Goal: Obtain resource: Obtain resource

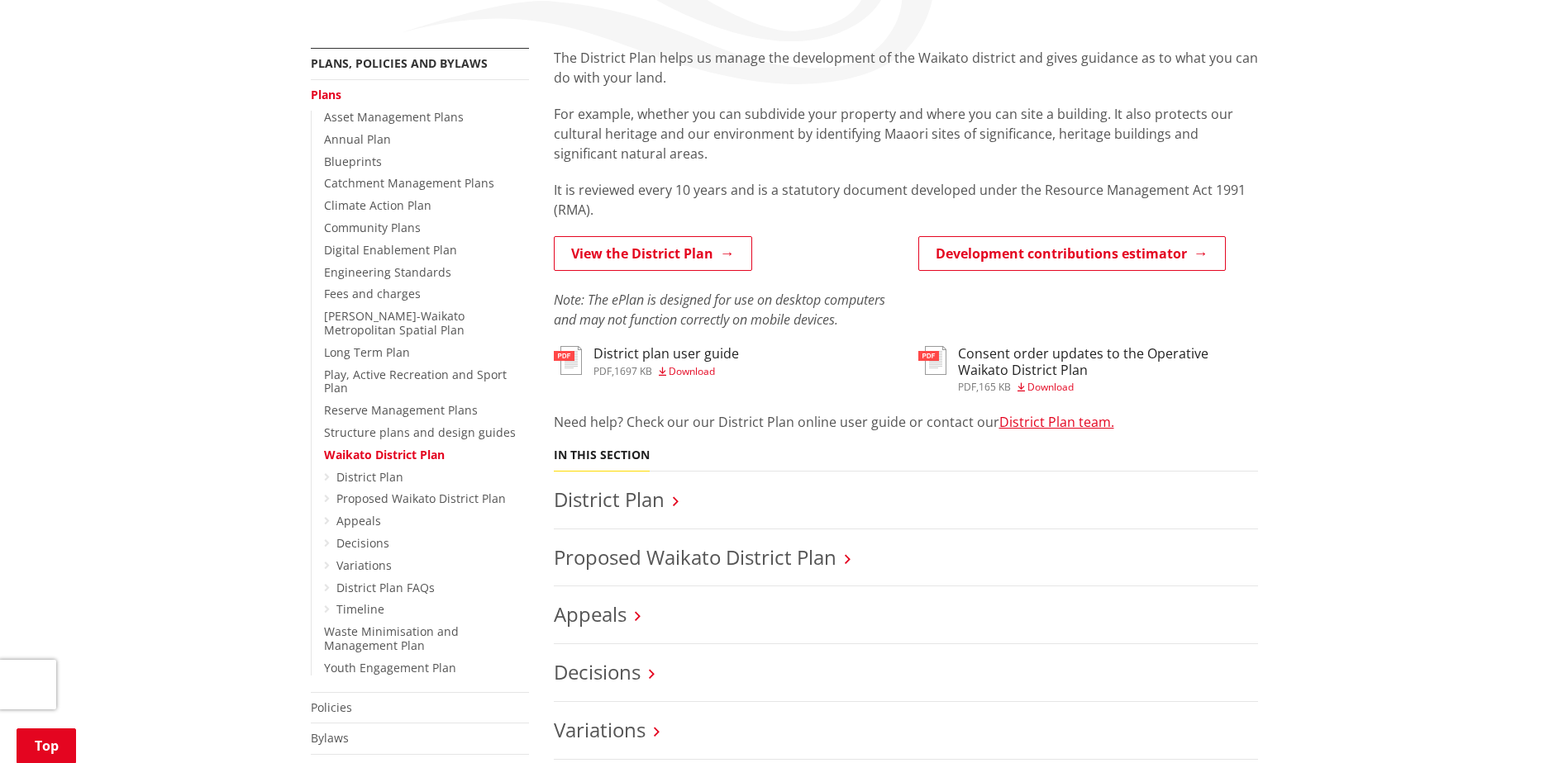
scroll to position [331, 0]
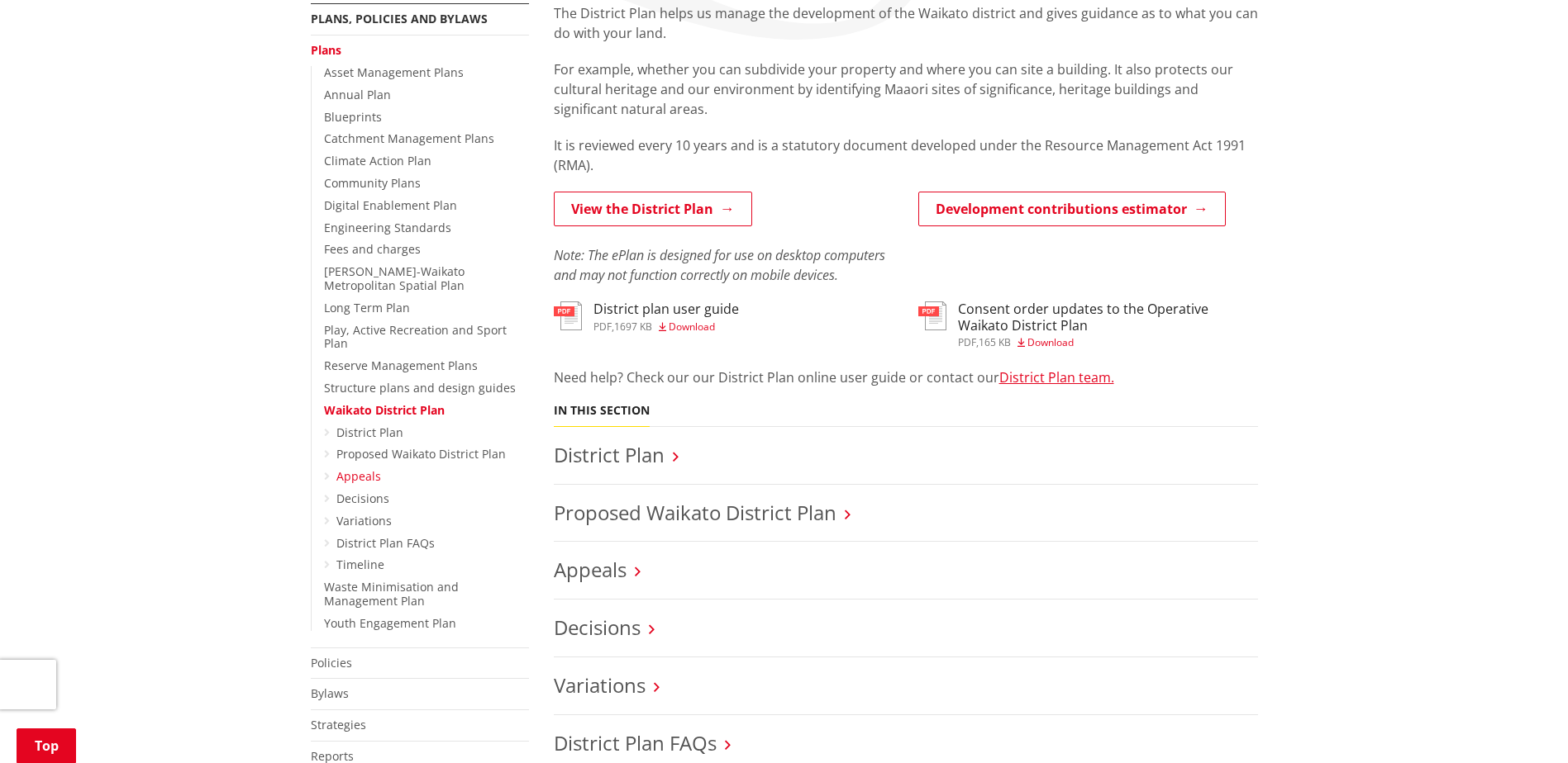
click at [368, 468] on link "Appeals" at bounding box center [359, 476] width 45 height 15
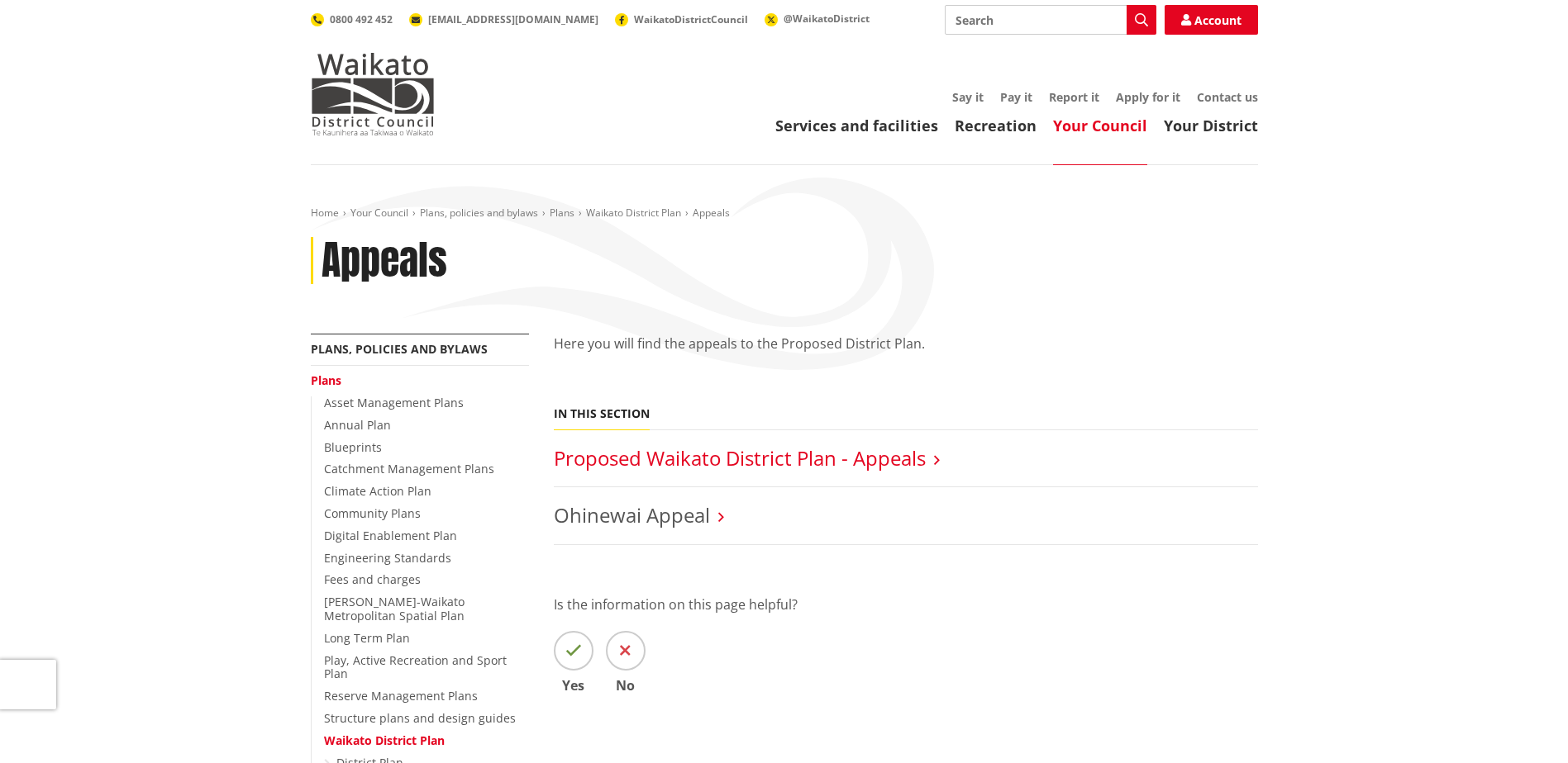
click at [731, 455] on link "Proposed Waikato District Plan - Appeals" at bounding box center [739, 458] width 372 height 27
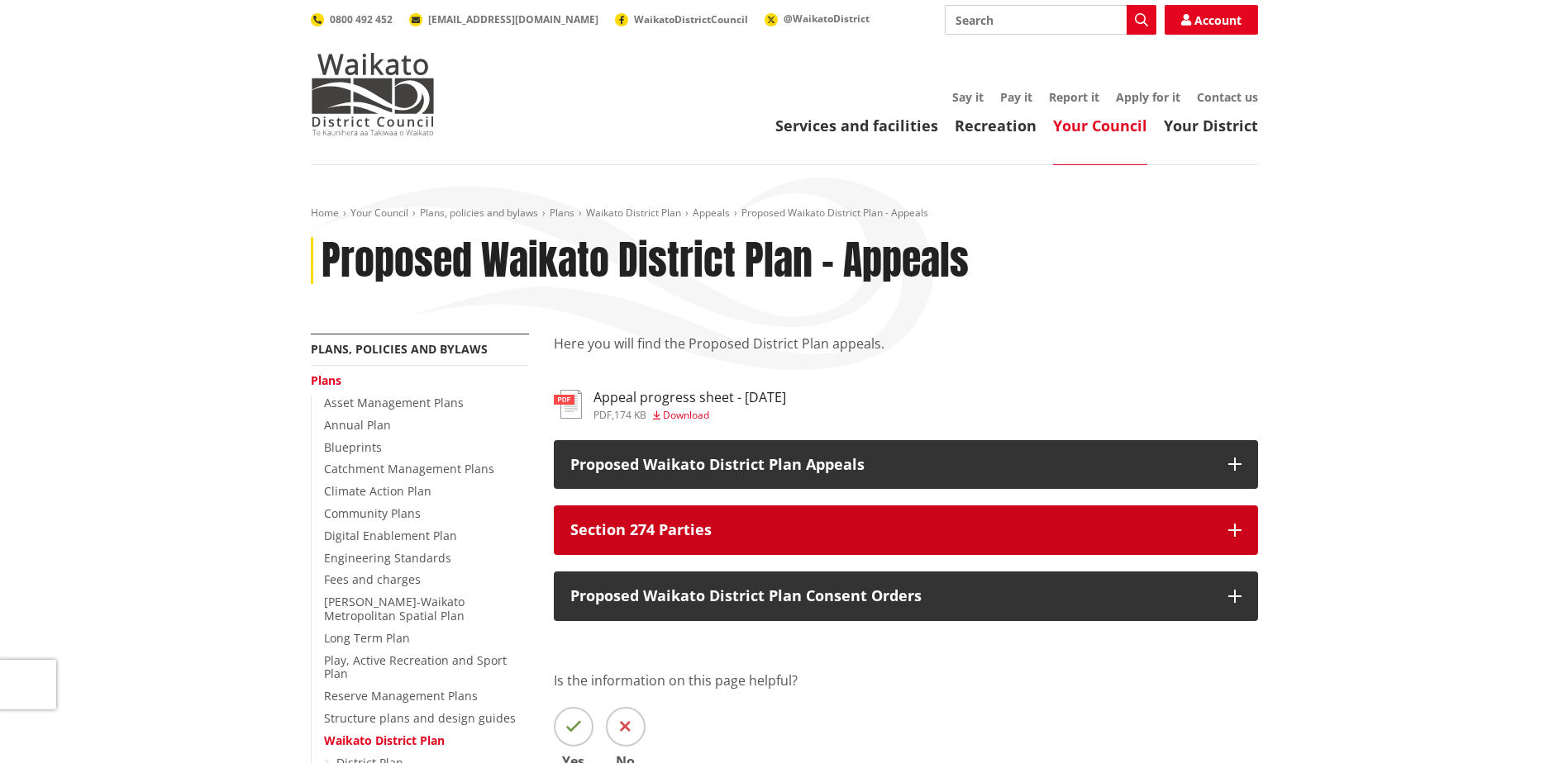
drag, startPoint x: 759, startPoint y: 522, endPoint x: 708, endPoint y: 522, distance: 51.0
click at [708, 522] on p "Section 274 Parties" at bounding box center [891, 531] width 642 height 16
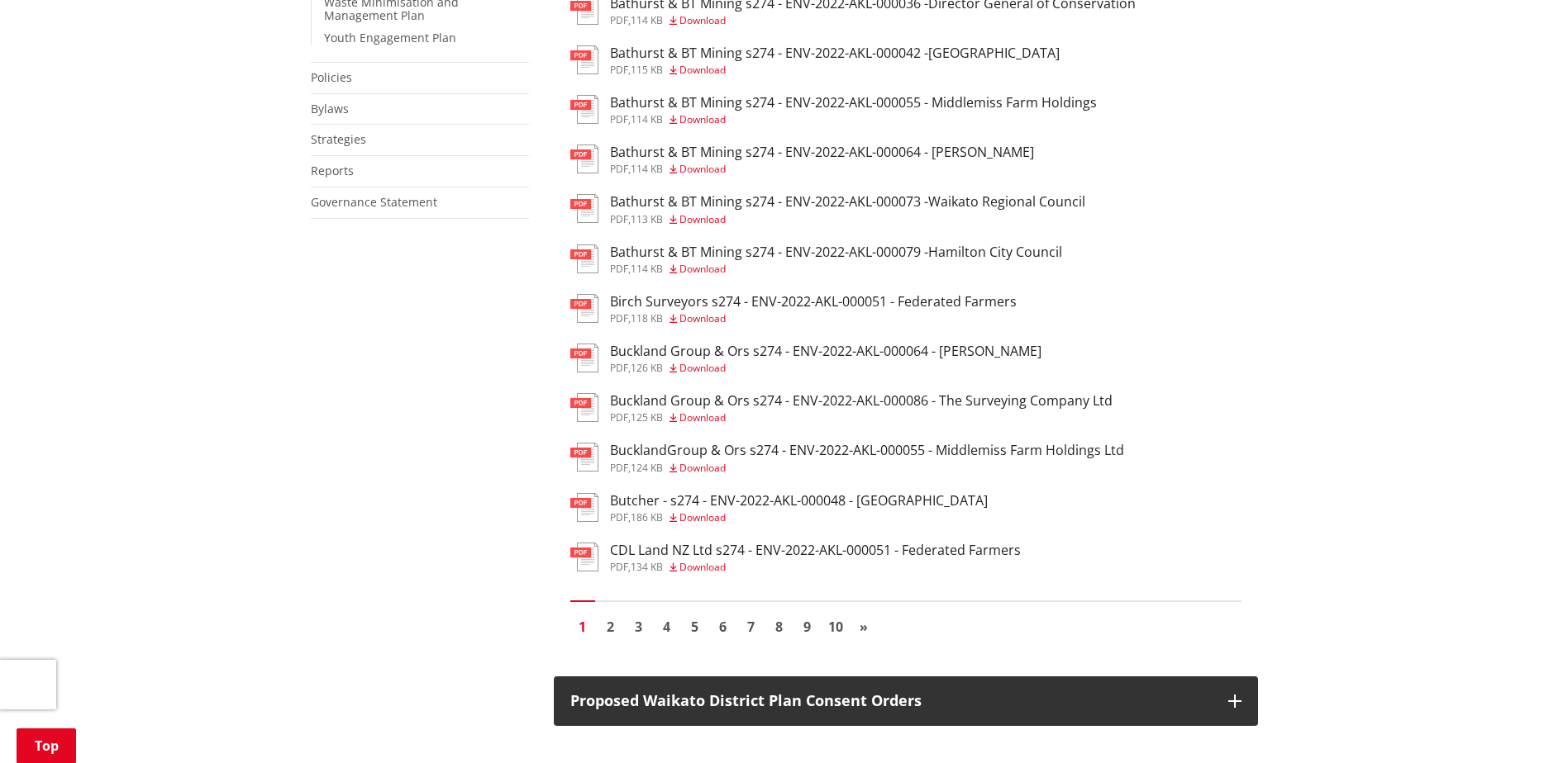
scroll to position [1487, 0]
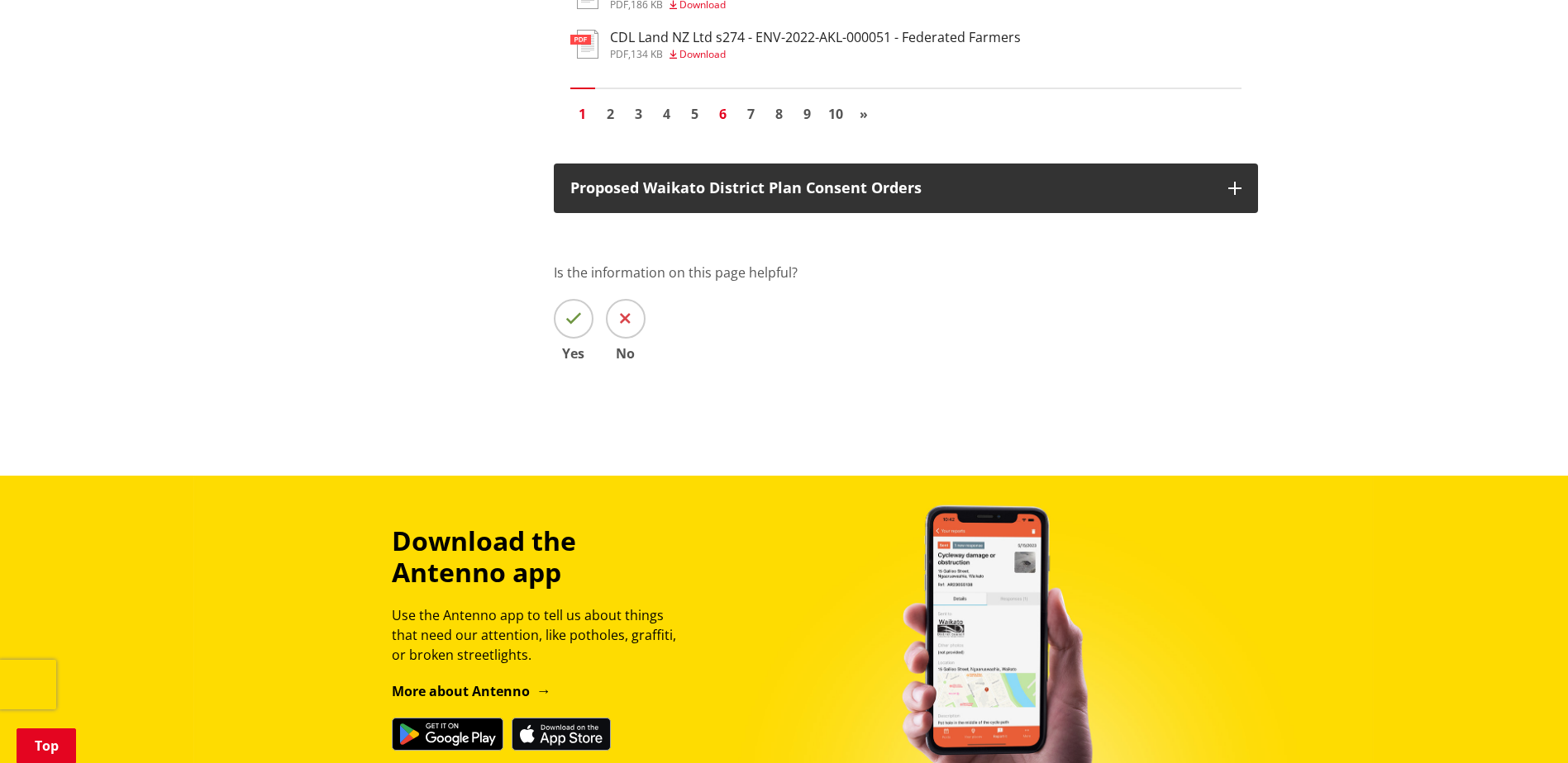
click at [721, 113] on link "6" at bounding box center [724, 114] width 25 height 25
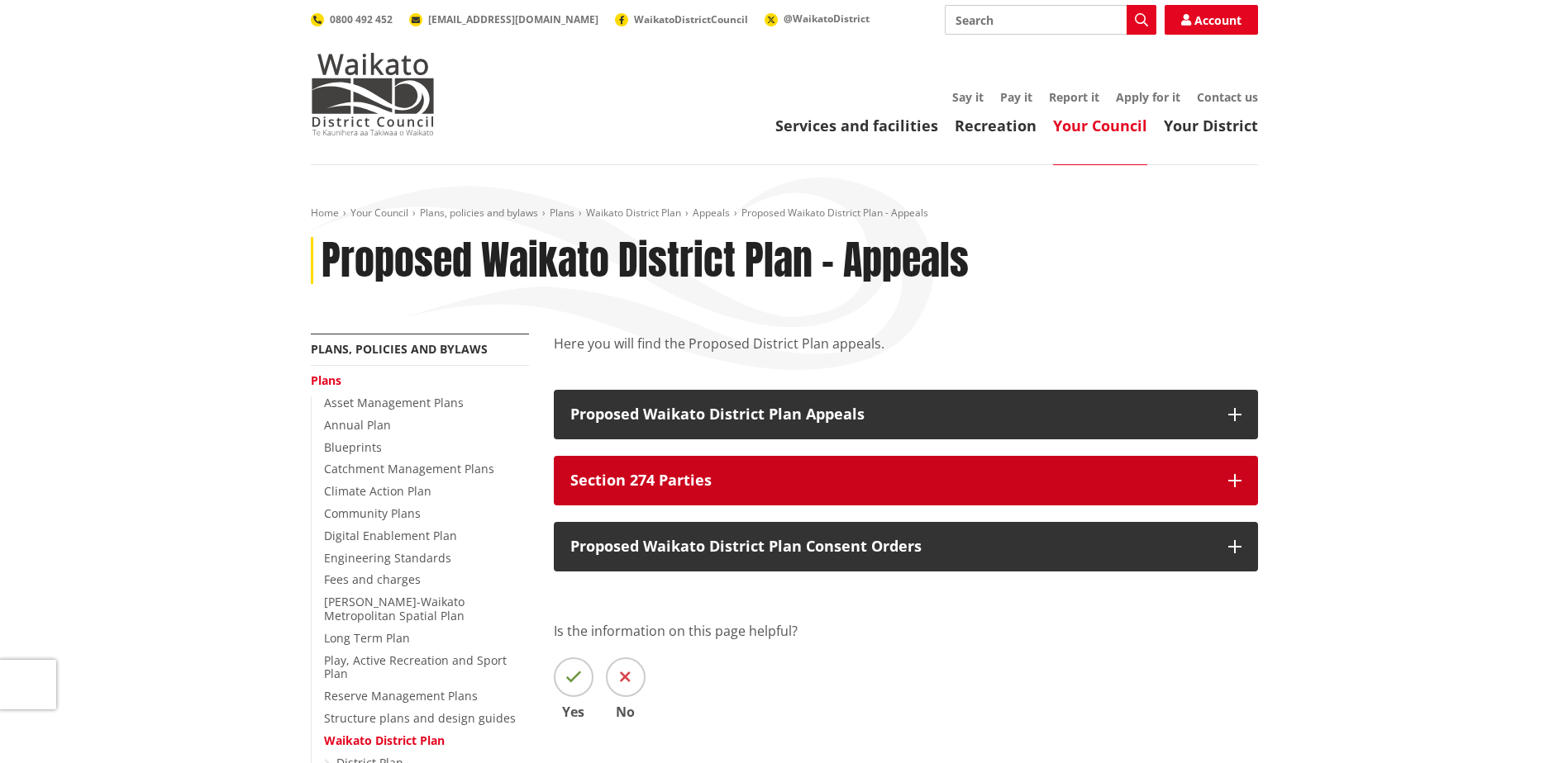
click at [692, 481] on p "Section 274 Parties" at bounding box center [891, 481] width 642 height 16
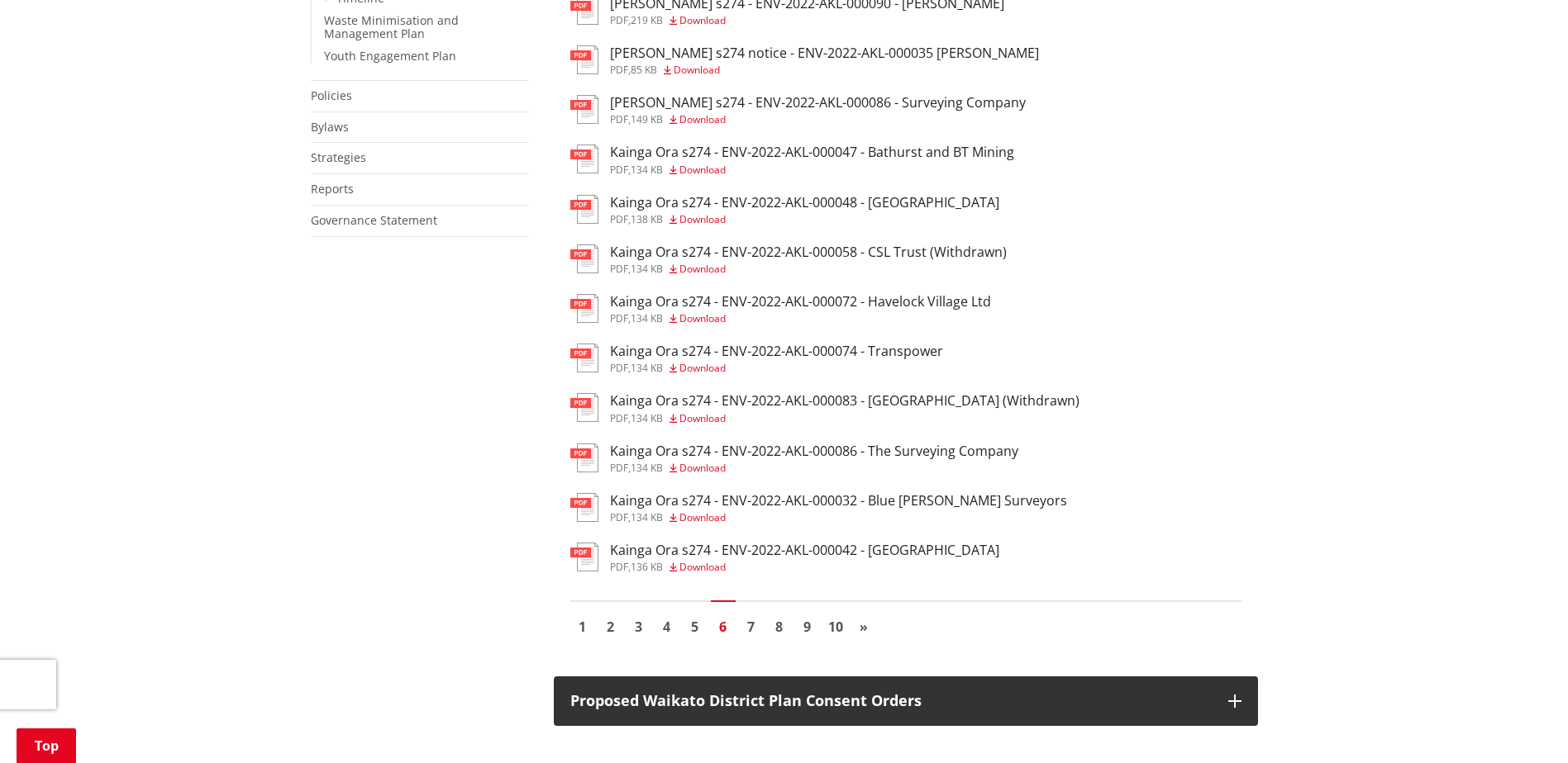
scroll to position [1157, 0]
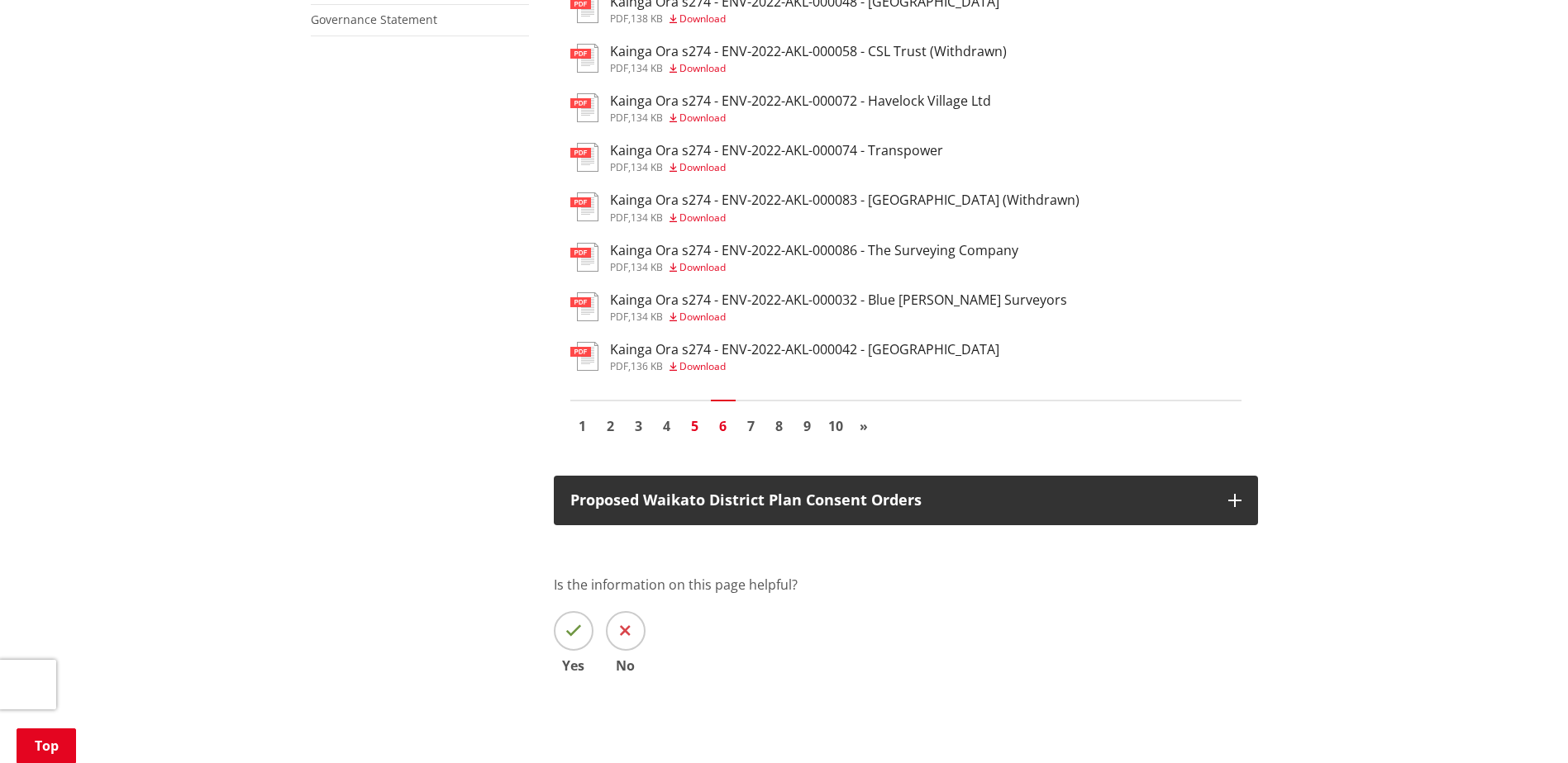
click at [696, 413] on link "5" at bounding box center [695, 426] width 25 height 25
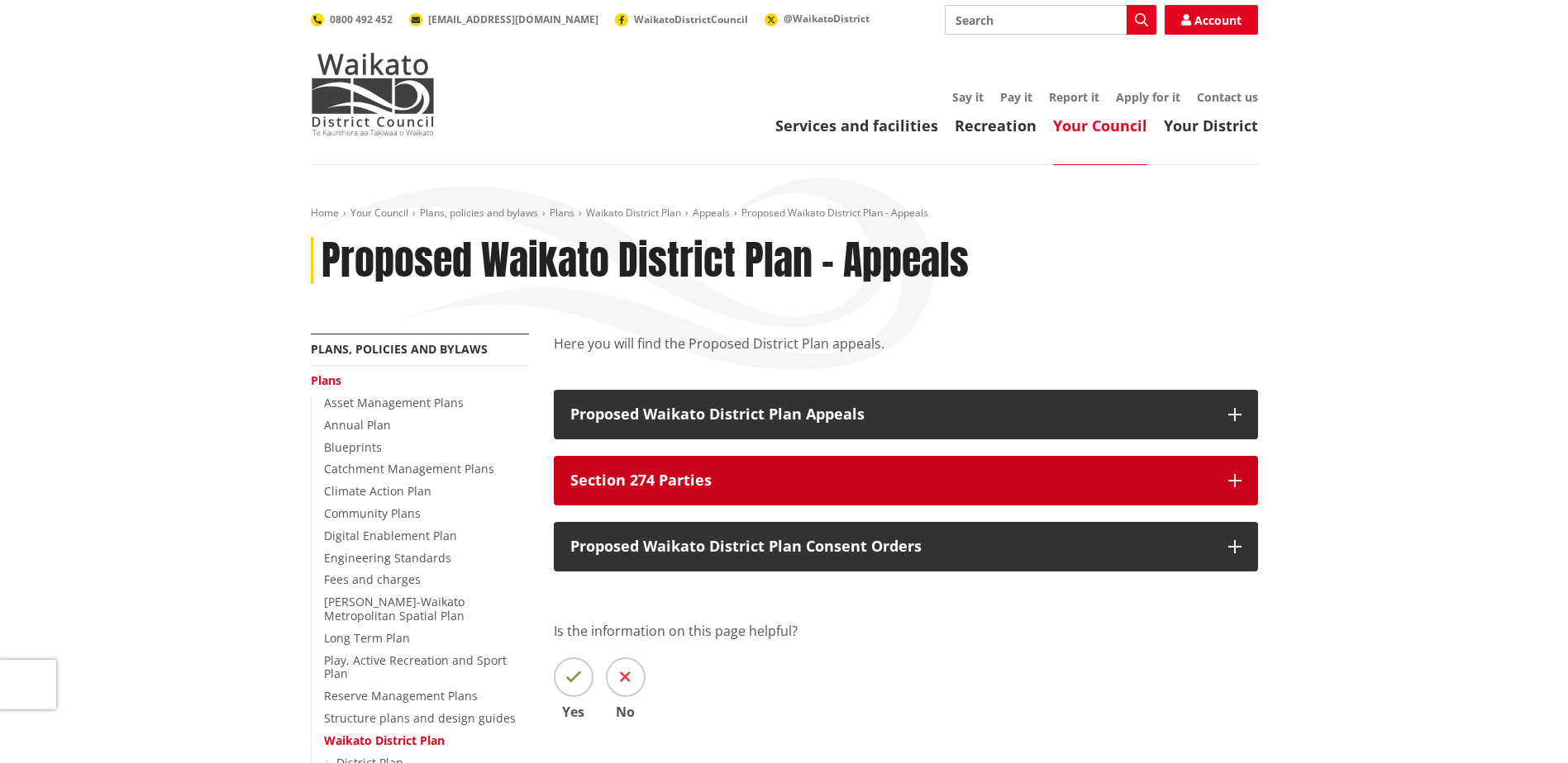
click at [800, 464] on button "Section 274 Parties" at bounding box center [905, 480] width 704 height 50
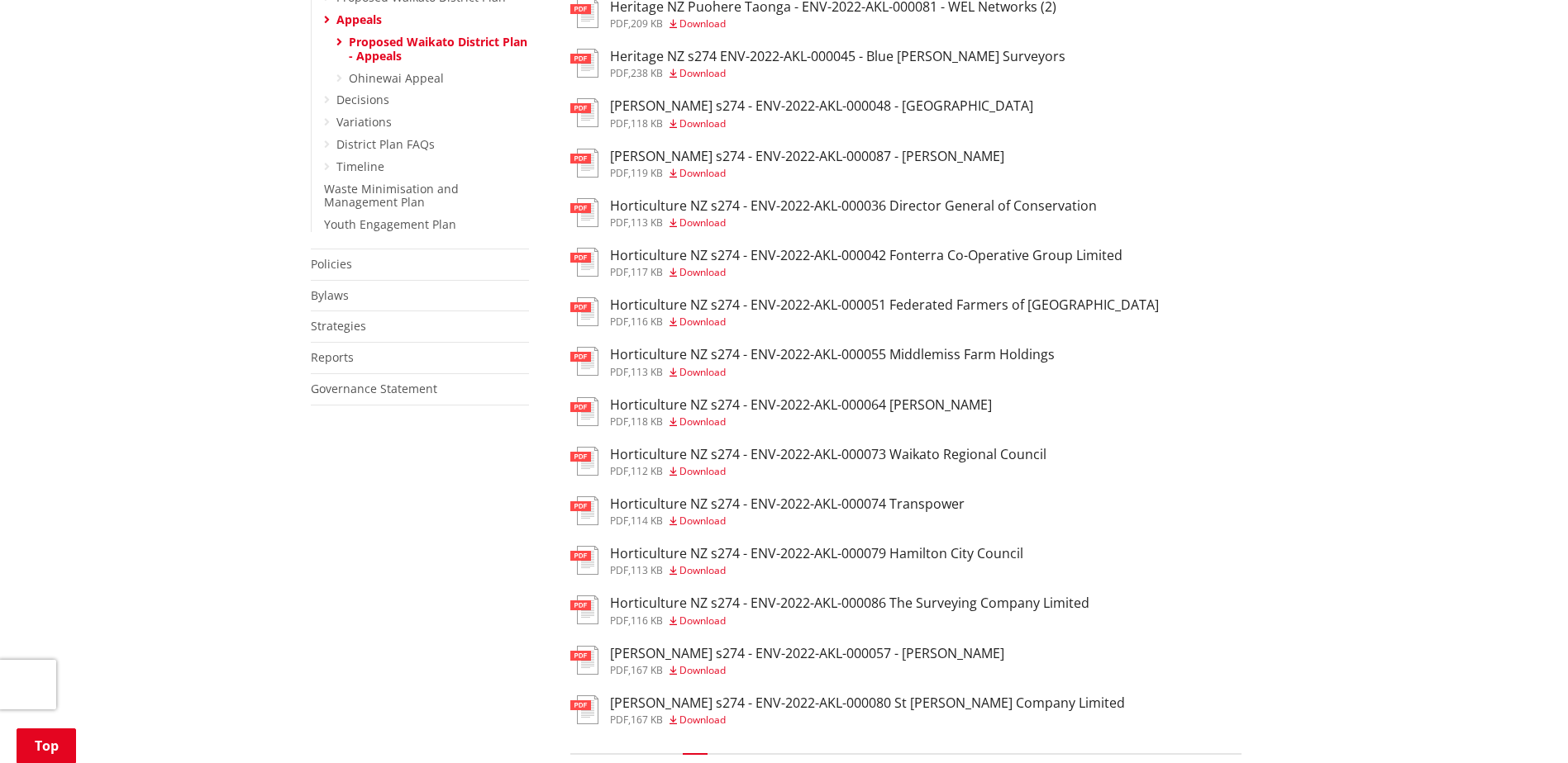
scroll to position [826, 0]
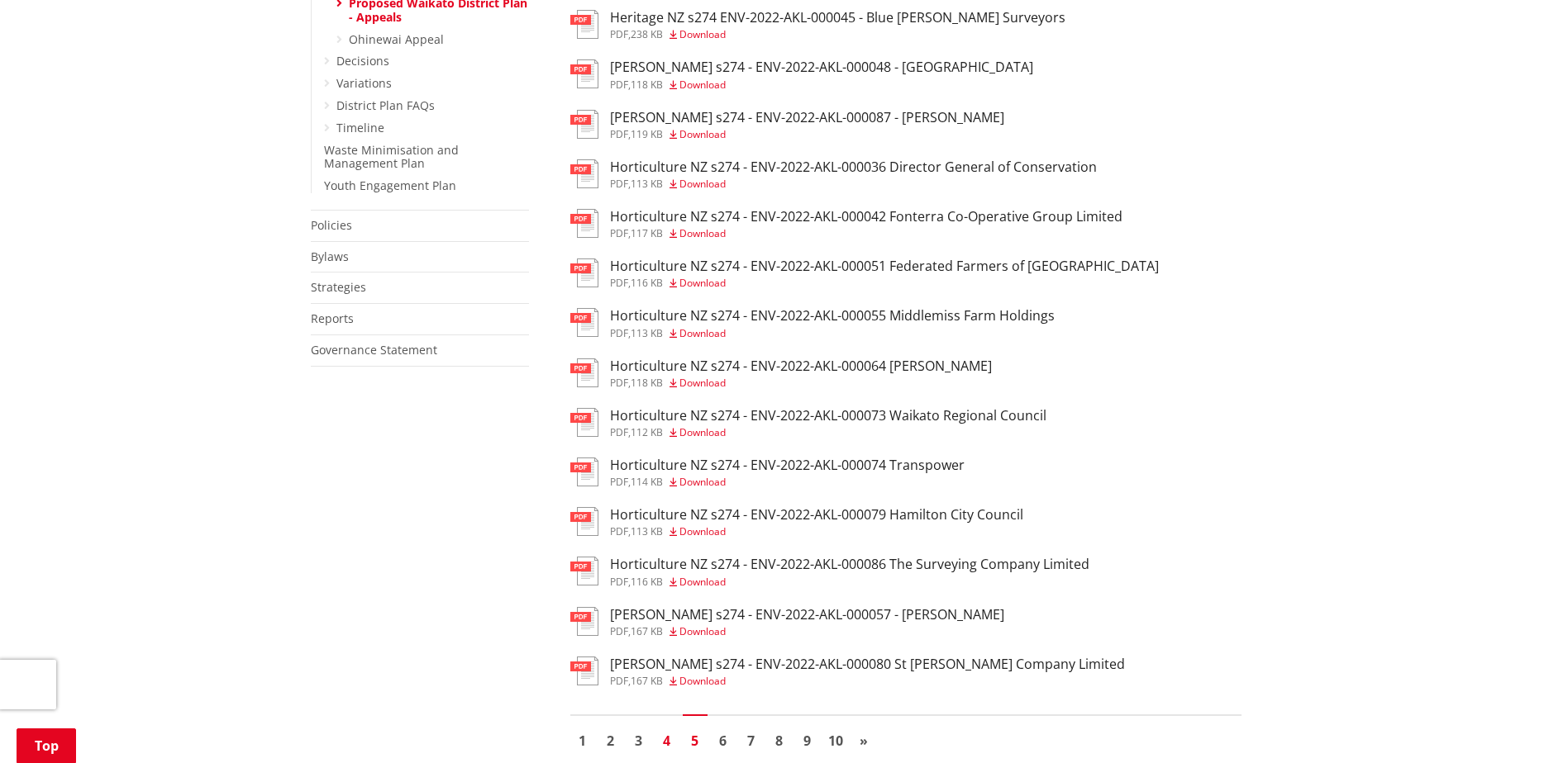
click at [666, 729] on link "4" at bounding box center [667, 741] width 25 height 25
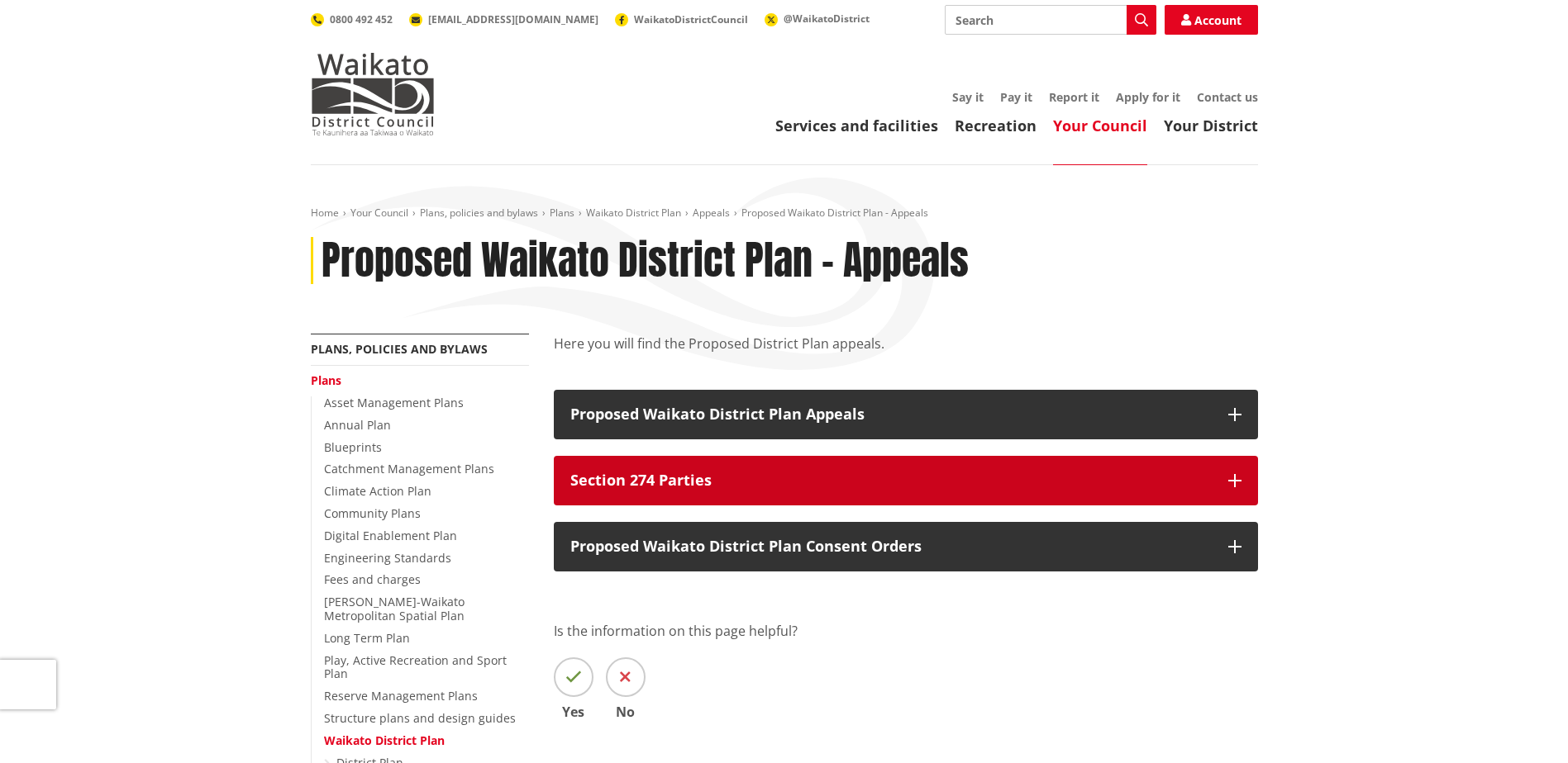
click at [839, 467] on button "Section 274 Parties" at bounding box center [905, 480] width 704 height 50
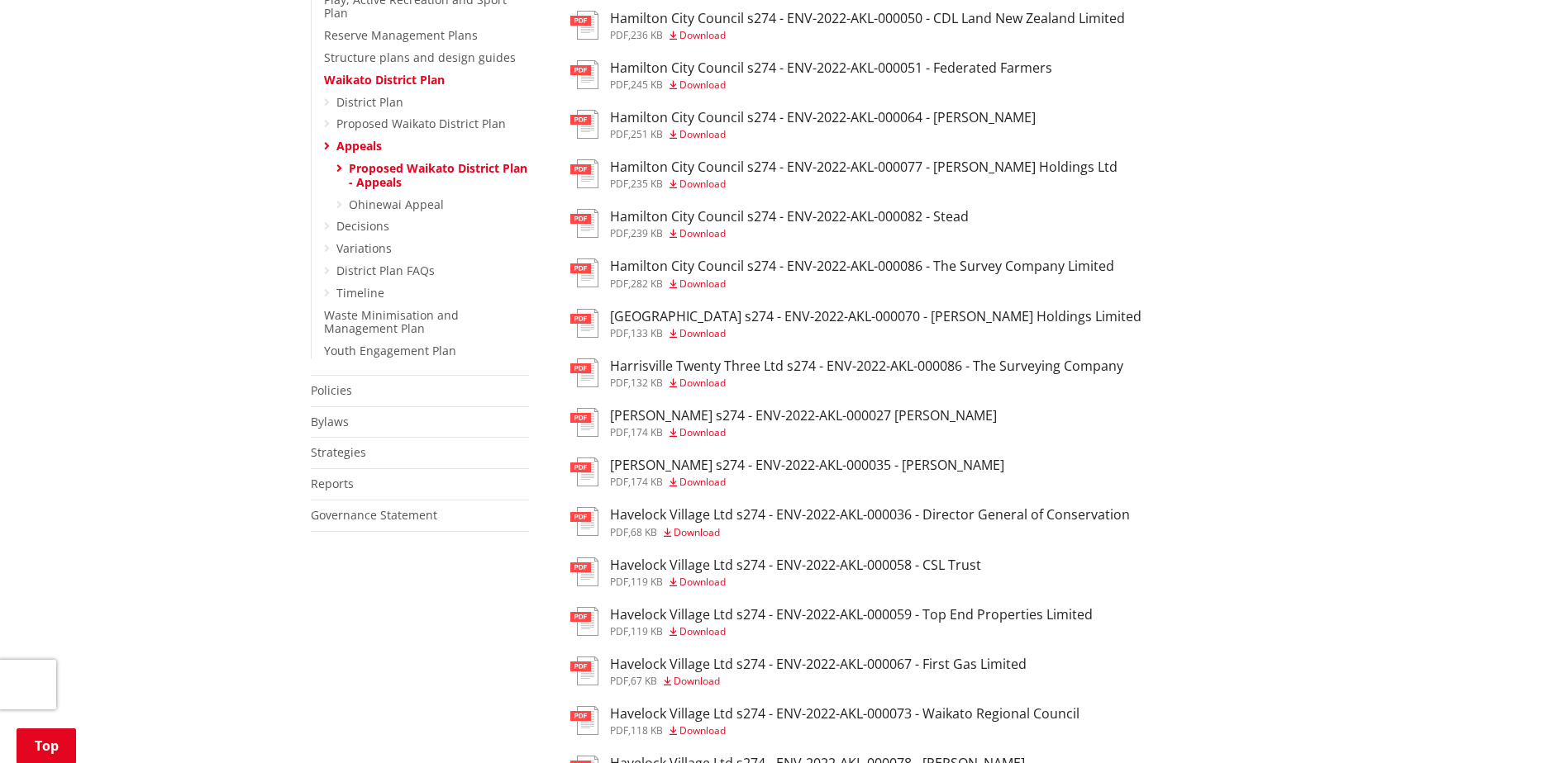
scroll to position [743, 0]
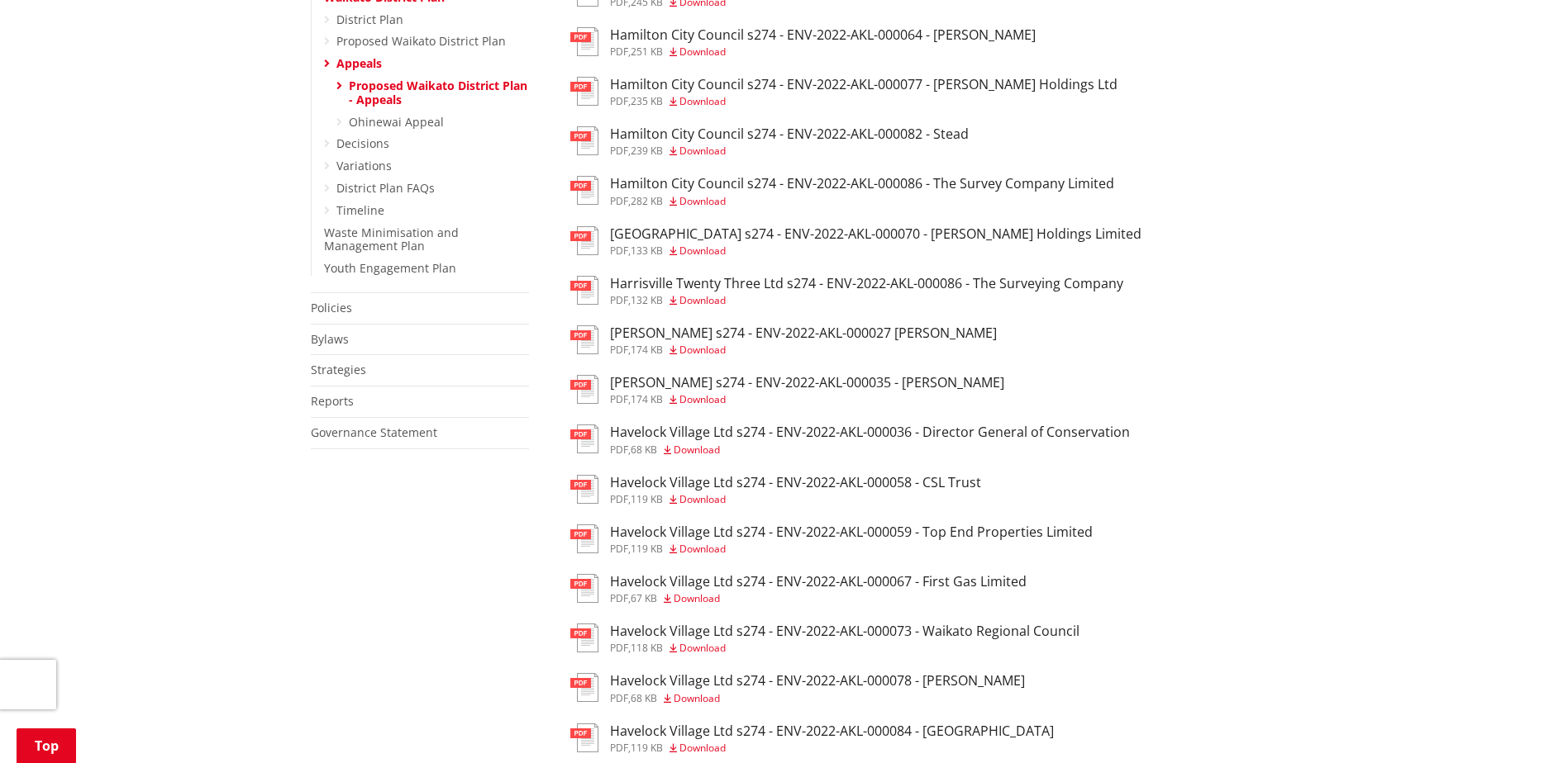
click at [707, 497] on span "Download" at bounding box center [702, 500] width 46 height 14
